Goal: Task Accomplishment & Management: Manage account settings

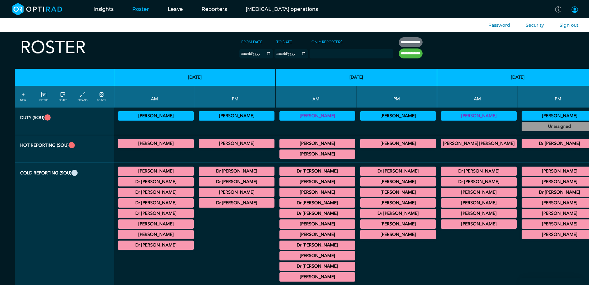
click at [575, 9] on span at bounding box center [574, 9] width 7 height 7
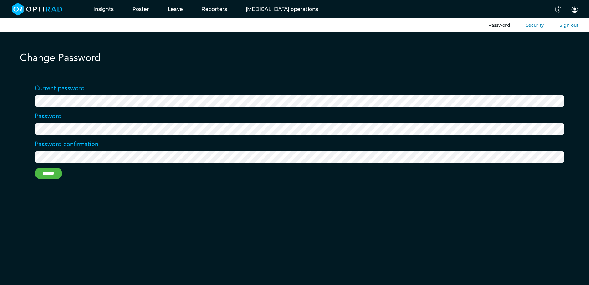
click at [571, 29] on ul "Password Security Sign out" at bounding box center [294, 25] width 589 height 14
click at [570, 26] on button "Sign out" at bounding box center [568, 25] width 19 height 7
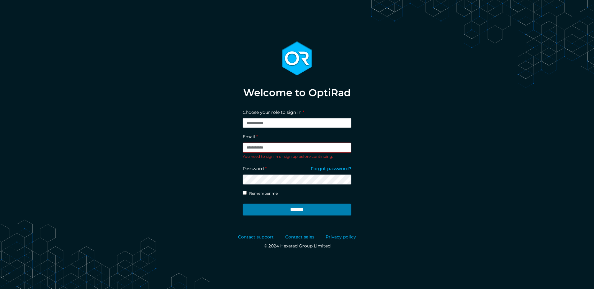
type input "**********"
